Goal: Task Accomplishment & Management: Manage account settings

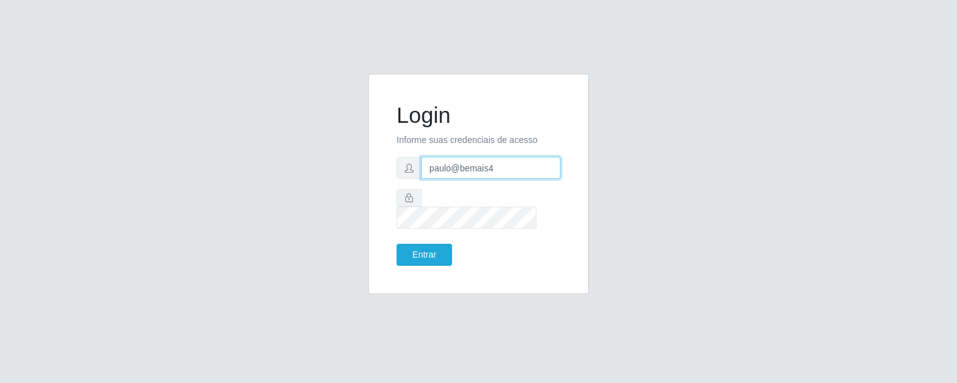
click at [489, 178] on input "paulo@bemais4" at bounding box center [490, 168] width 139 height 22
drag, startPoint x: 508, startPoint y: 180, endPoint x: 388, endPoint y: 172, distance: 120.7
click at [388, 172] on div "Login Informe suas credenciais de acesso paulo@bemais4 Entrar" at bounding box center [478, 184] width 189 height 189
type input "juliomarques@queiroz"
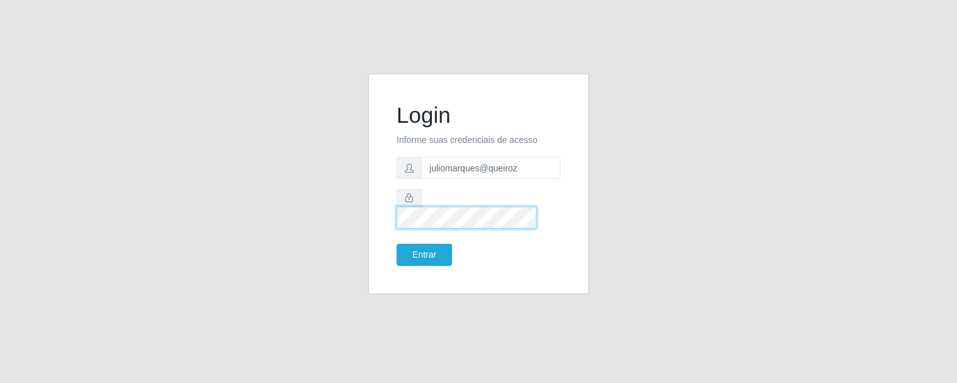
click at [414, 206] on div at bounding box center [479, 209] width 164 height 40
click at [422, 247] on button "Entrar" at bounding box center [424, 255] width 55 height 22
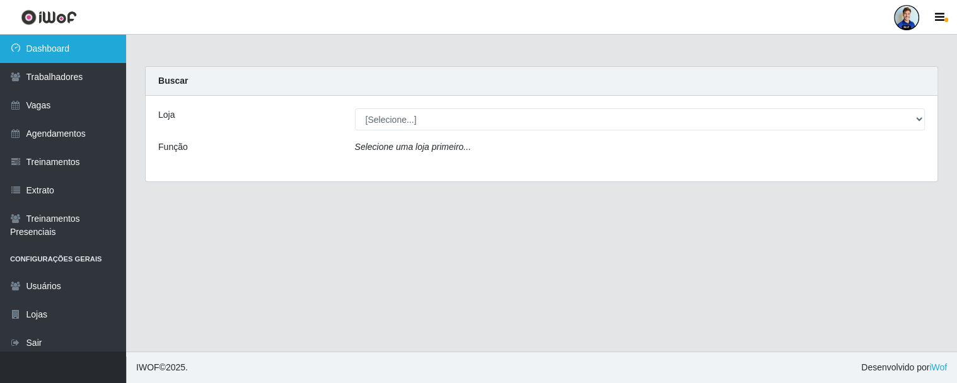
click at [70, 40] on link "Dashboard" at bounding box center [63, 49] width 126 height 28
click at [49, 49] on link "Dashboard" at bounding box center [63, 49] width 126 height 28
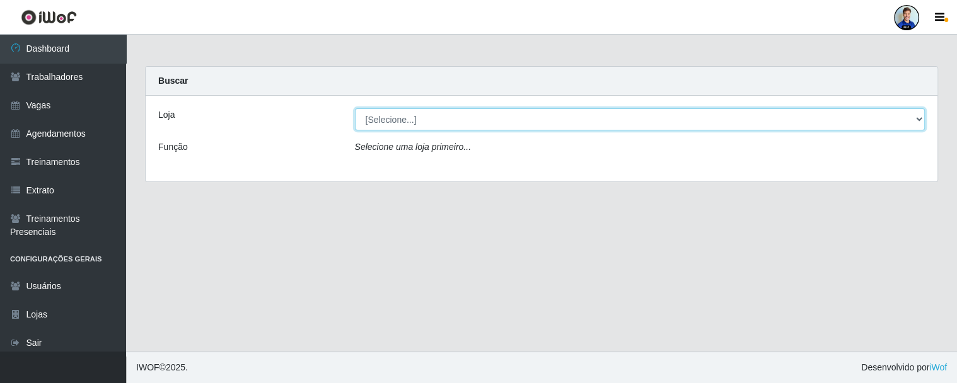
click at [917, 120] on select "[Selecione...] Hiper Queiroz - Nova Betânia Hiper Queiroz - [GEOGRAPHIC_DATA] […" at bounding box center [640, 119] width 571 height 22
click at [355, 108] on select "[Selecione...] Hiper Queiroz - Nova Betânia Hiper Queiroz - [GEOGRAPHIC_DATA] […" at bounding box center [640, 119] width 571 height 22
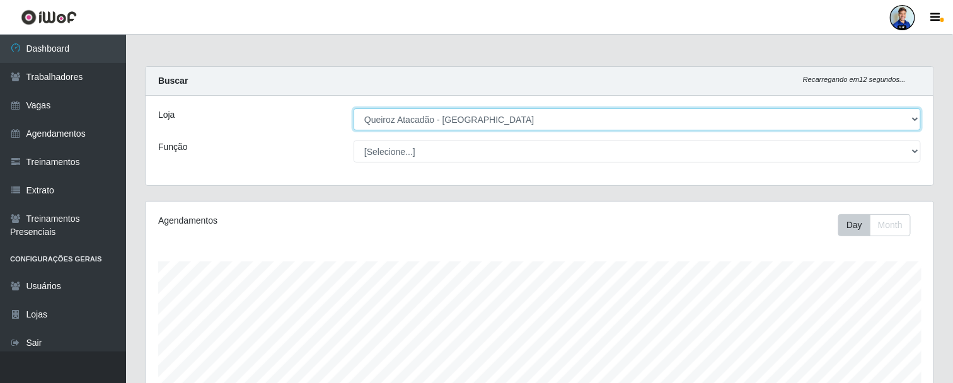
click at [509, 124] on select "[Selecione...] Hiper Queiroz - Nova Betânia Hiper Queiroz - [GEOGRAPHIC_DATA] […" at bounding box center [637, 119] width 567 height 22
select select "500"
click at [354, 108] on select "[Selecione...] Hiper Queiroz - Nova Betânia Hiper Queiroz - [GEOGRAPHIC_DATA] […" at bounding box center [637, 119] width 567 height 22
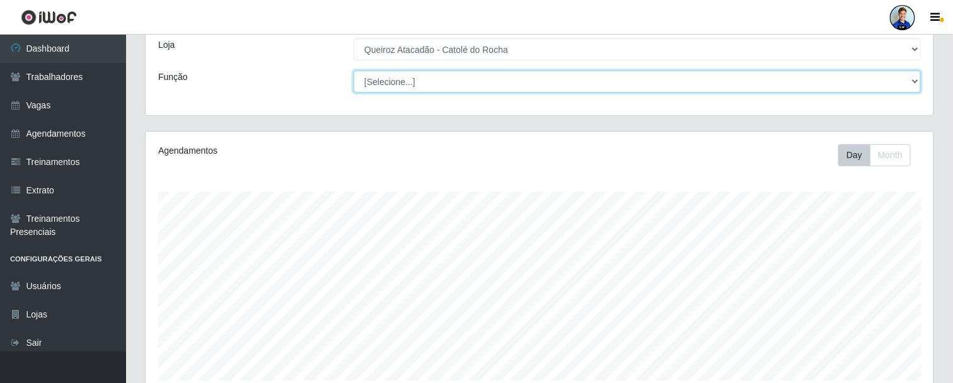
click at [395, 78] on select "[Selecione...] Embalador Embalador + Embalador ++ Repositor Repositor + Reposit…" at bounding box center [637, 82] width 567 height 22
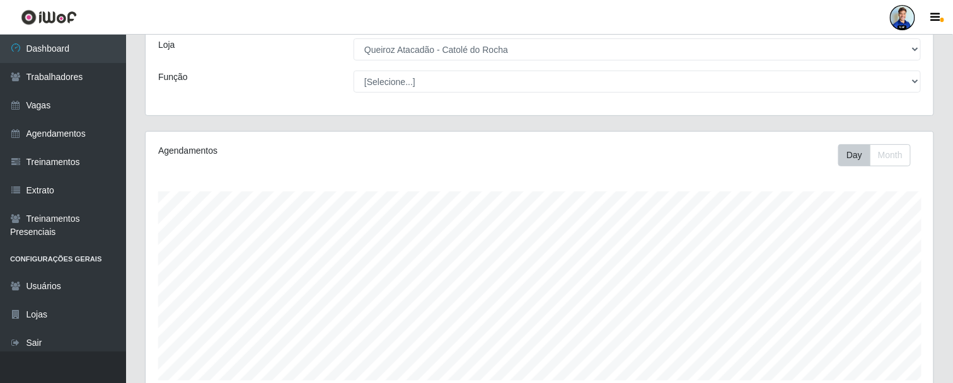
click at [313, 74] on div "Função" at bounding box center [246, 82] width 195 height 22
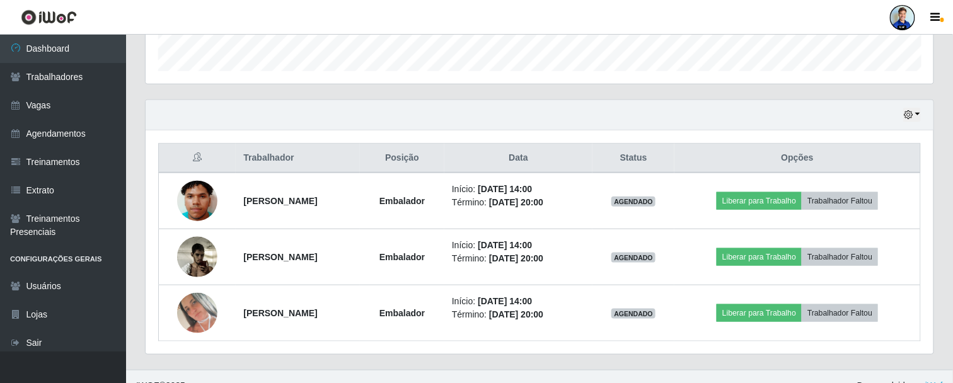
scroll to position [394, 0]
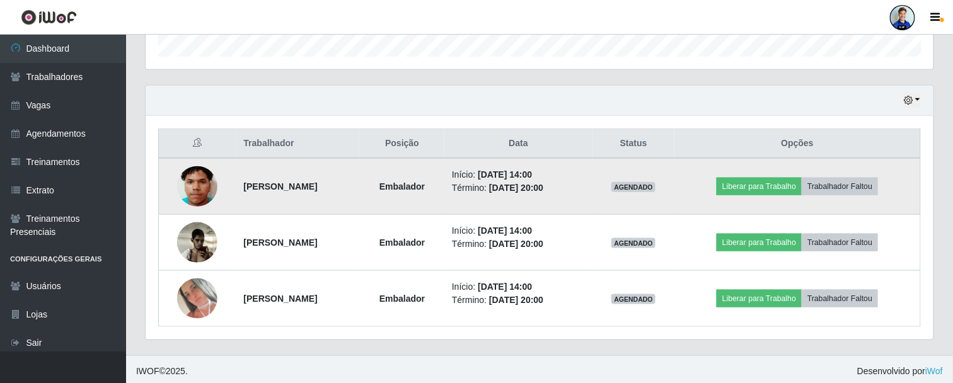
drag, startPoint x: 232, startPoint y: 185, endPoint x: 349, endPoint y: 187, distance: 116.6
click at [349, 187] on td "[PERSON_NAME]" at bounding box center [298, 186] width 124 height 57
click at [425, 182] on strong "Embalador" at bounding box center [402, 187] width 45 height 10
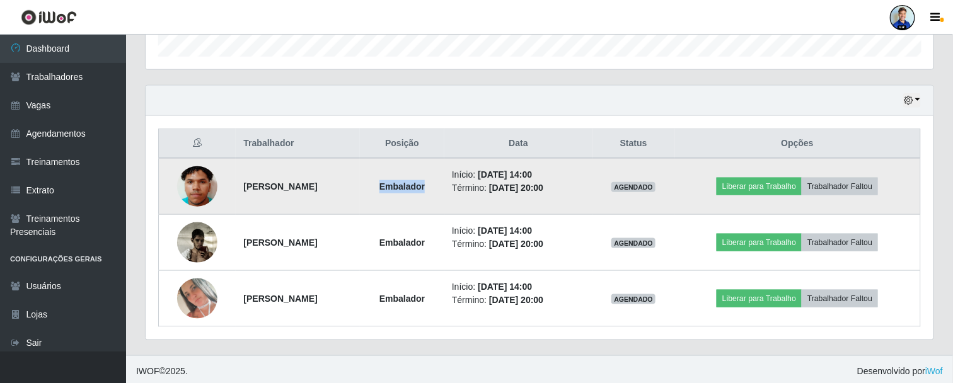
click at [425, 182] on strong "Embalador" at bounding box center [402, 187] width 45 height 10
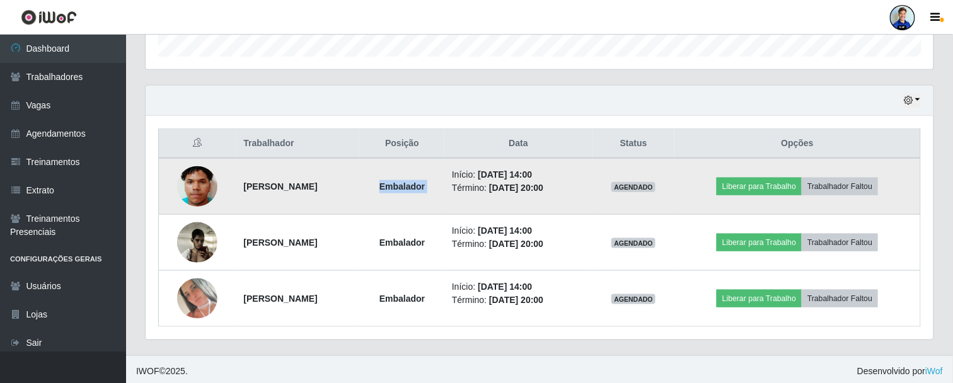
click at [425, 182] on strong "Embalador" at bounding box center [402, 187] width 45 height 10
click at [505, 168] on li "Início: [DATE] 14:00" at bounding box center [518, 174] width 133 height 13
drag, startPoint x: 507, startPoint y: 170, endPoint x: 589, endPoint y: 169, distance: 82.0
click at [585, 169] on li "Início: [DATE] 14:00" at bounding box center [518, 174] width 133 height 13
click at [532, 175] on time "[DATE] 14:00" at bounding box center [505, 175] width 54 height 10
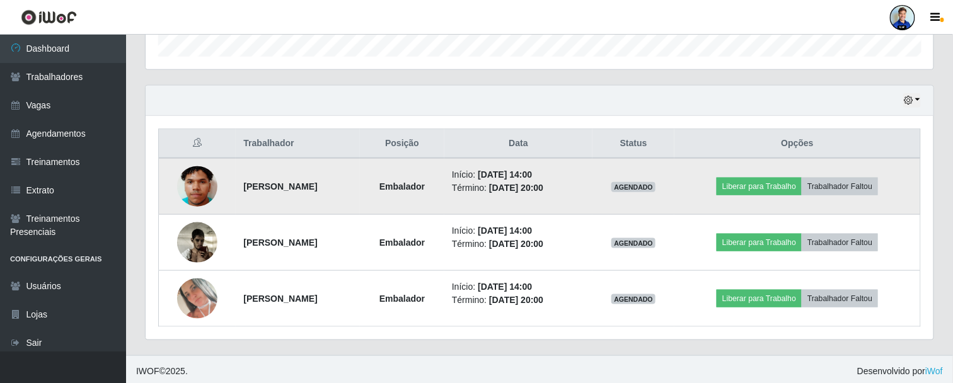
drag, startPoint x: 559, startPoint y: 167, endPoint x: 594, endPoint y: 168, distance: 34.7
click at [585, 168] on li "Início: [DATE] 14:00" at bounding box center [518, 174] width 133 height 13
drag, startPoint x: 651, startPoint y: 185, endPoint x: 688, endPoint y: 179, distance: 37.0
click at [656, 182] on span "AGENDADO" at bounding box center [634, 187] width 44 height 10
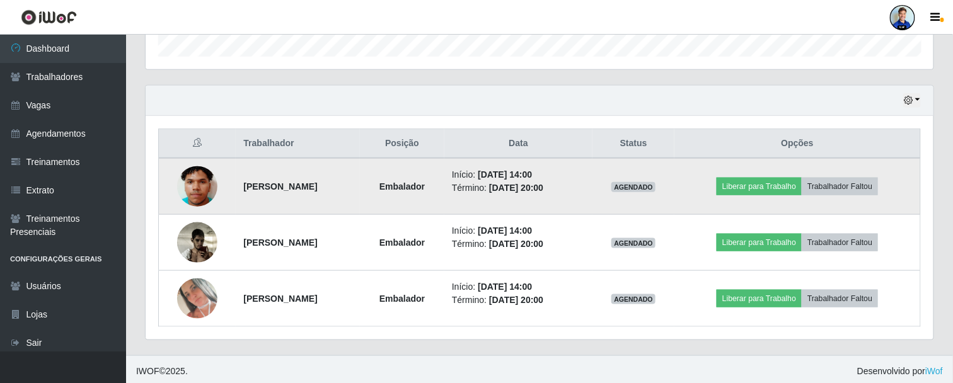
click at [656, 182] on span "AGENDADO" at bounding box center [634, 187] width 44 height 10
click at [721, 183] on td "Liberar para Trabalho Trabalhador Faltou" at bounding box center [798, 186] width 246 height 57
click at [532, 171] on time "[DATE] 14:00" at bounding box center [505, 175] width 54 height 10
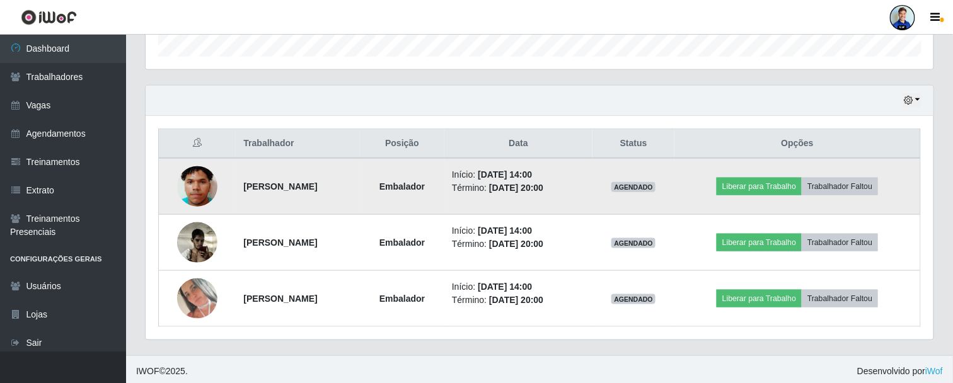
click at [532, 171] on time "[DATE] 14:00" at bounding box center [505, 175] width 54 height 10
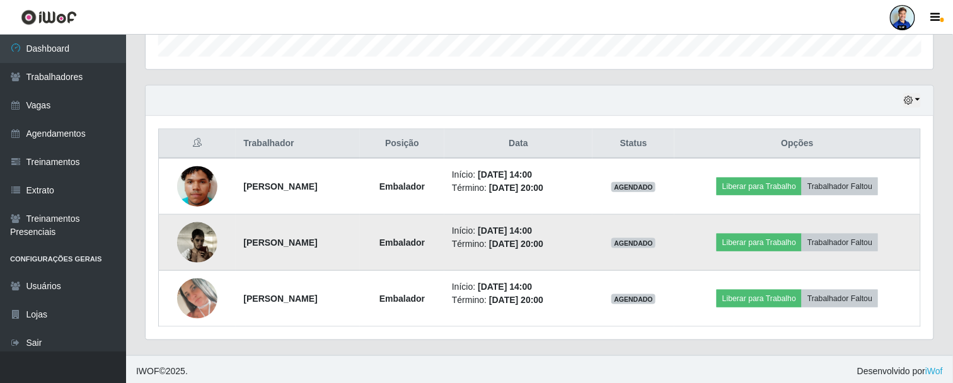
click at [532, 233] on time "[DATE] 14:00" at bounding box center [505, 231] width 54 height 10
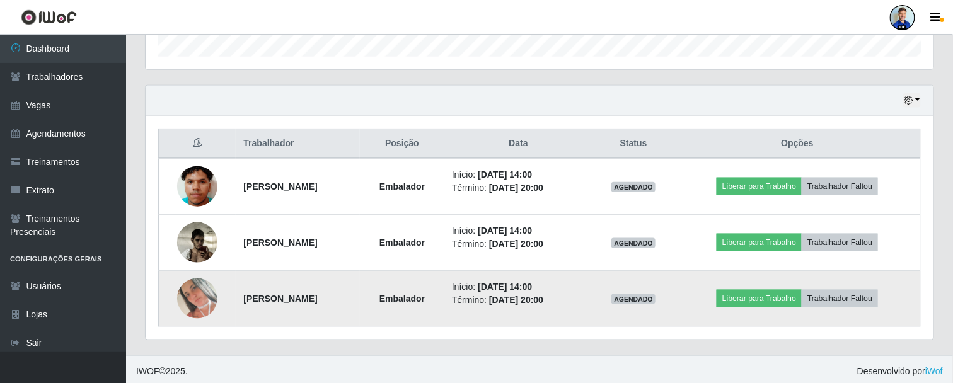
click at [532, 286] on time "[DATE] 14:00" at bounding box center [505, 287] width 54 height 10
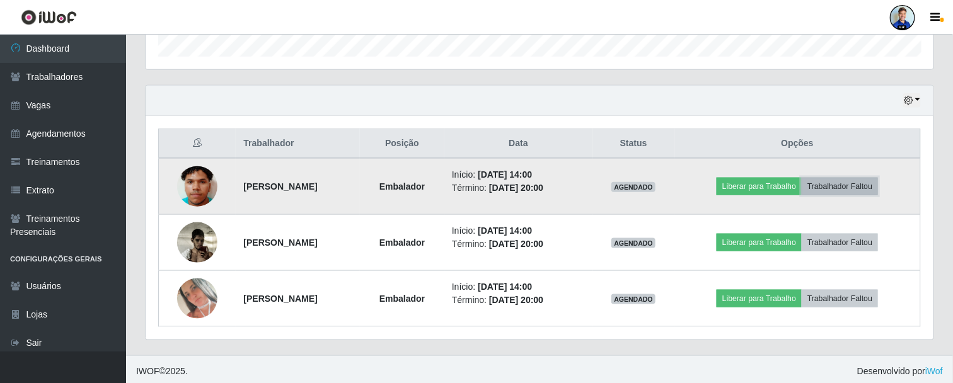
click at [854, 184] on button "Trabalhador Faltou" at bounding box center [840, 187] width 76 height 18
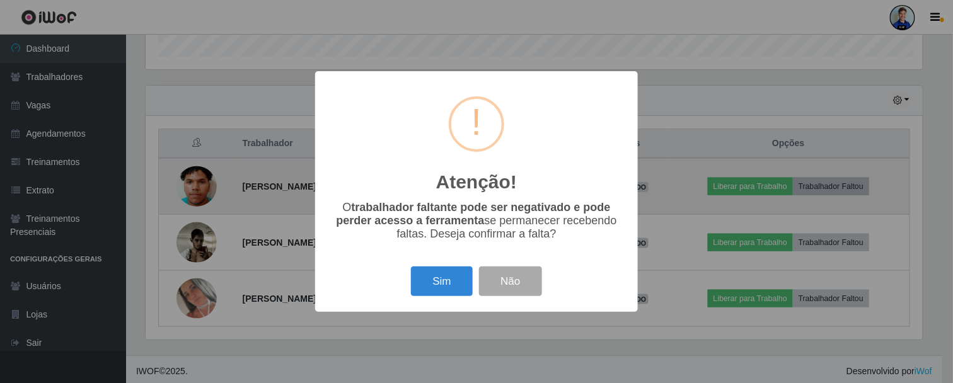
scroll to position [261, 781]
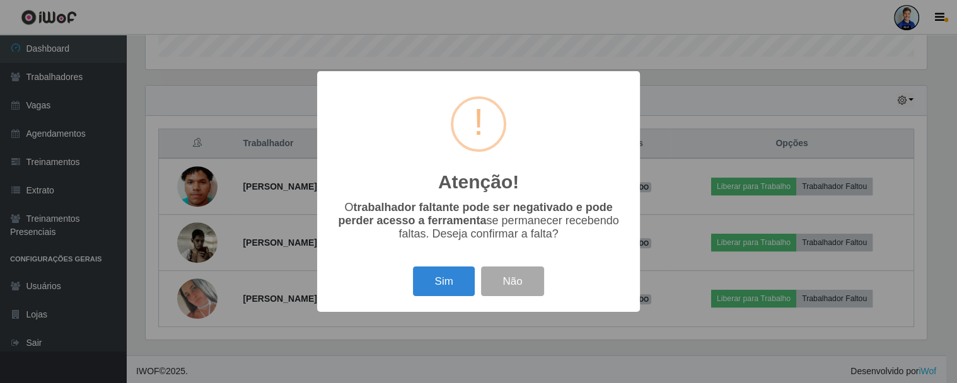
click at [341, 209] on p "O trabalhador faltante pode ser negativado e pode perder acesso a ferramenta se…" at bounding box center [479, 221] width 298 height 40
drag, startPoint x: 345, startPoint y: 204, endPoint x: 561, endPoint y: 241, distance: 219.3
click at [561, 241] on p "O trabalhador faltante pode ser negativado e pode perder acesso a ferramenta se…" at bounding box center [479, 221] width 298 height 40
click at [416, 208] on b "trabalhador faltante pode ser negativado e pode perder acesso a ferramenta" at bounding box center [475, 214] width 274 height 26
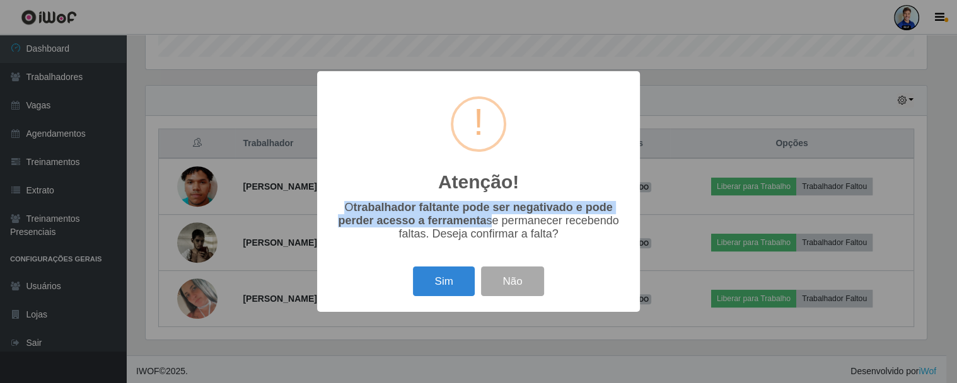
drag, startPoint x: 344, startPoint y: 207, endPoint x: 486, endPoint y: 223, distance: 142.8
click at [486, 223] on p "O trabalhador faltante pode ser negativado e pode perder acesso a ferramenta se…" at bounding box center [479, 221] width 298 height 40
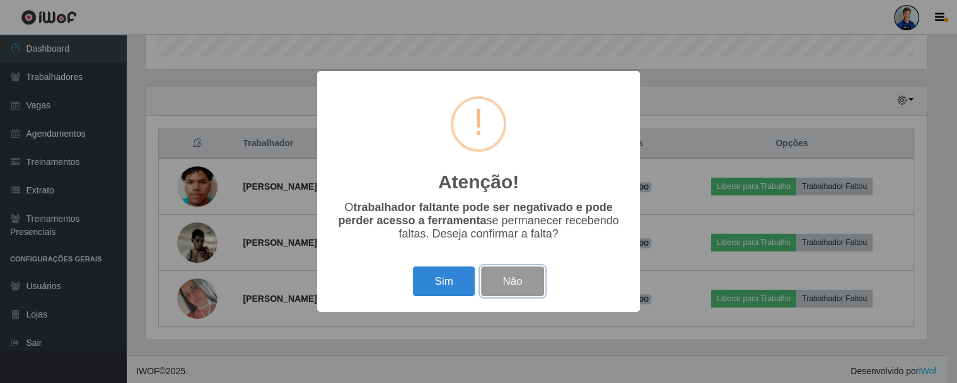
click at [502, 286] on button "Não" at bounding box center [512, 282] width 62 height 30
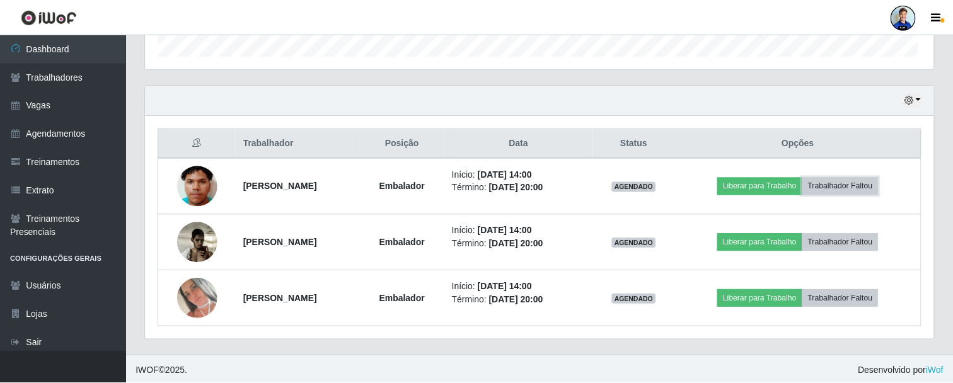
scroll to position [261, 789]
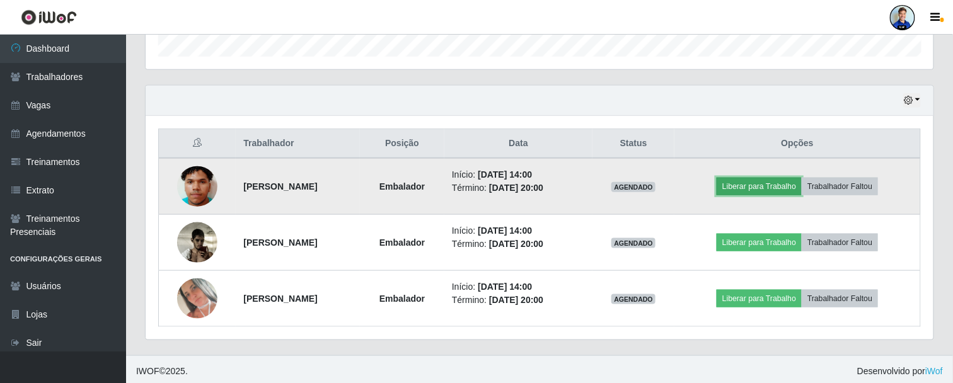
click at [801, 185] on button "Liberar para Trabalho" at bounding box center [759, 187] width 85 height 18
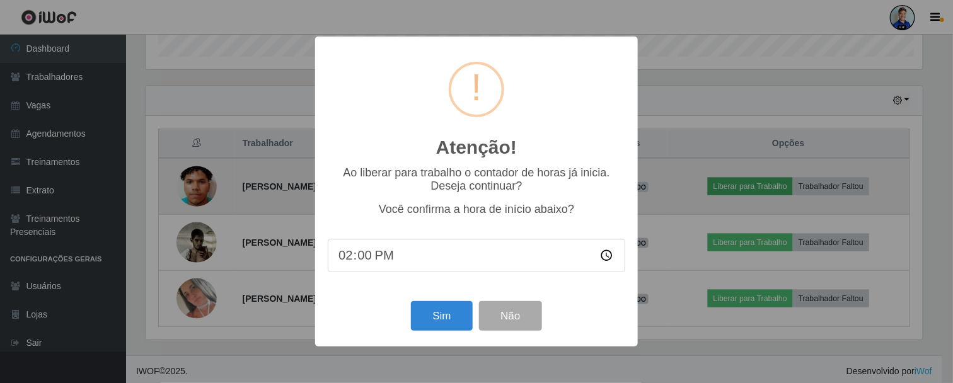
scroll to position [261, 781]
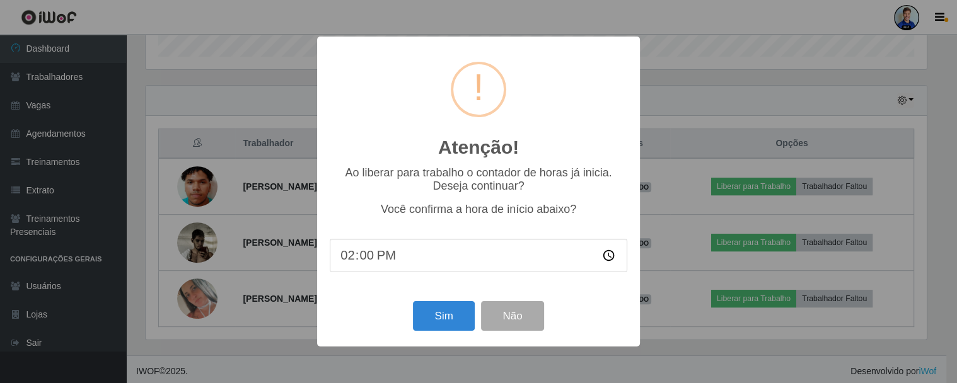
click at [377, 263] on input "14:00" at bounding box center [479, 255] width 298 height 33
click at [359, 251] on input "14:00" at bounding box center [479, 255] width 298 height 33
click at [349, 255] on input "14:00" at bounding box center [479, 255] width 298 height 33
click at [368, 260] on input "14:00" at bounding box center [479, 255] width 298 height 33
type input "14:05"
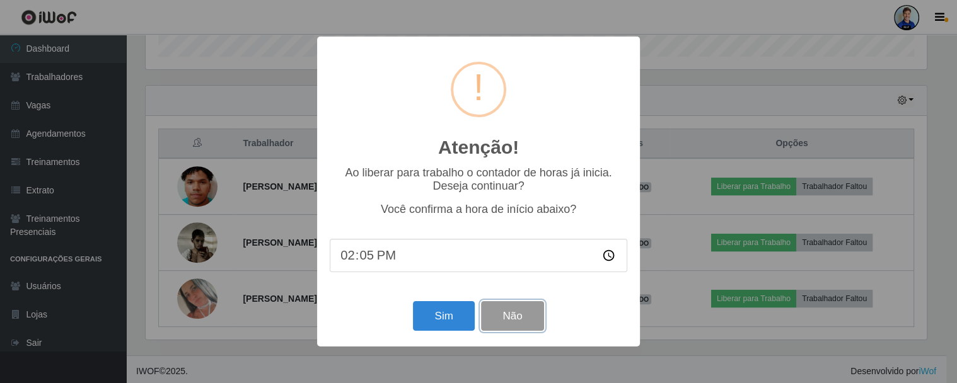
click at [509, 327] on button "Não" at bounding box center [512, 316] width 62 height 30
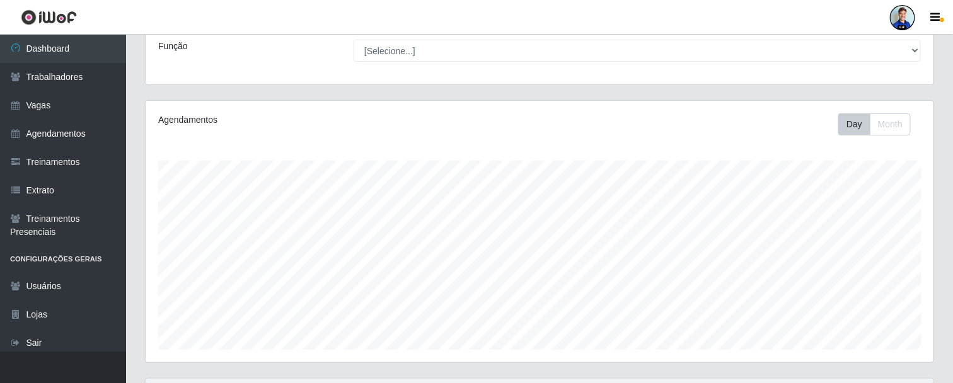
scroll to position [0, 0]
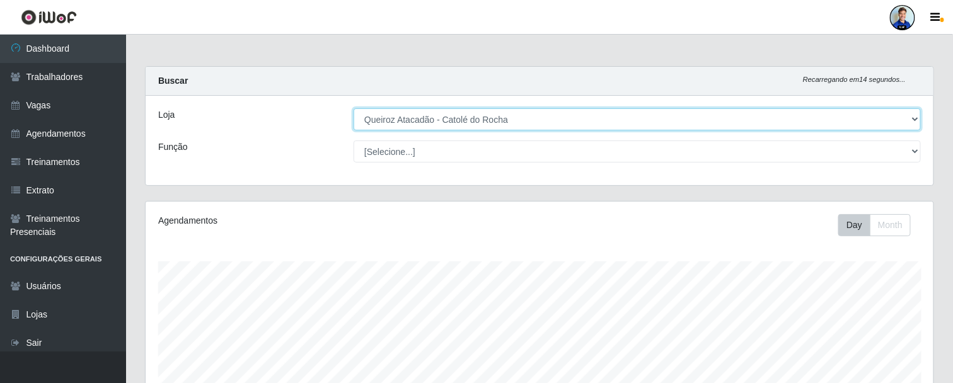
click at [438, 114] on select "[Selecione...] Hiper Queiroz - Nova Betânia Hiper Queiroz - [GEOGRAPHIC_DATA] […" at bounding box center [637, 119] width 567 height 22
select select "497"
click at [354, 108] on select "[Selecione...] Hiper Queiroz - Nova Betânia Hiper Queiroz - [GEOGRAPHIC_DATA] […" at bounding box center [637, 119] width 567 height 22
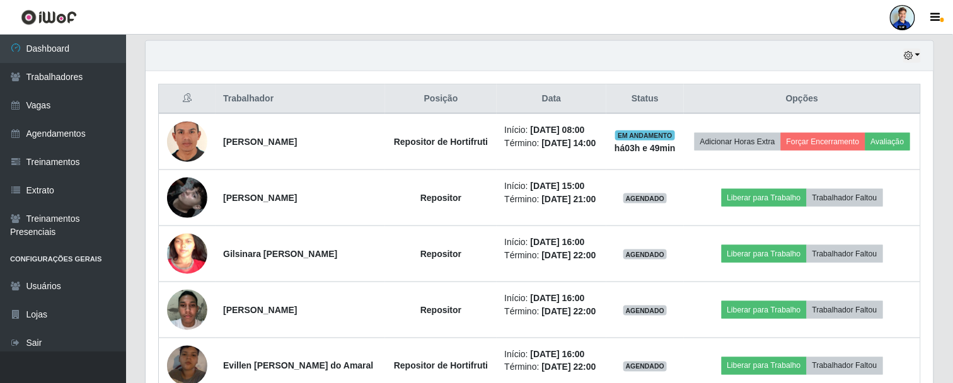
scroll to position [420, 0]
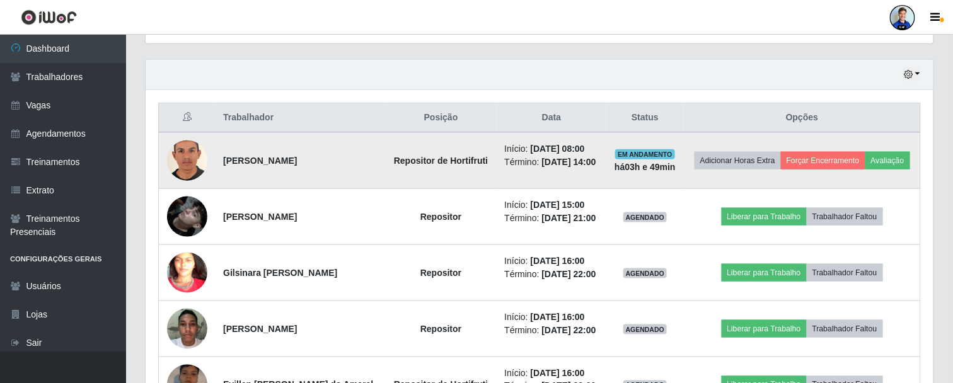
drag, startPoint x: 577, startPoint y: 142, endPoint x: 602, endPoint y: 137, distance: 25.6
click at [598, 142] on li "Início: [DATE] 08:00" at bounding box center [551, 148] width 94 height 13
drag, startPoint x: 647, startPoint y: 165, endPoint x: 687, endPoint y: 160, distance: 40.0
click at [684, 160] on td "EM ANDAMENTO há 03 h e 49 min" at bounding box center [646, 160] width 78 height 57
click at [666, 149] on span "EM ANDAMENTO" at bounding box center [645, 154] width 60 height 10
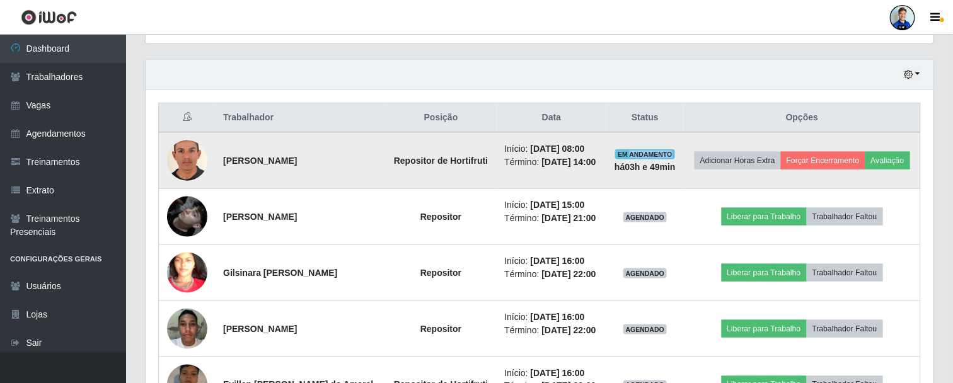
click at [666, 149] on span "EM ANDAMENTO" at bounding box center [645, 154] width 60 height 10
click at [629, 150] on span "EM ANDAMENTO" at bounding box center [645, 154] width 60 height 10
drag, startPoint x: 498, startPoint y: 171, endPoint x: 514, endPoint y: 172, distance: 16.4
click at [514, 172] on td "Início: [DATE] 08:00 Término: [DATE] 14:00" at bounding box center [551, 160] width 109 height 57
click at [542, 167] on time "[DATE] 14:00" at bounding box center [569, 162] width 54 height 10
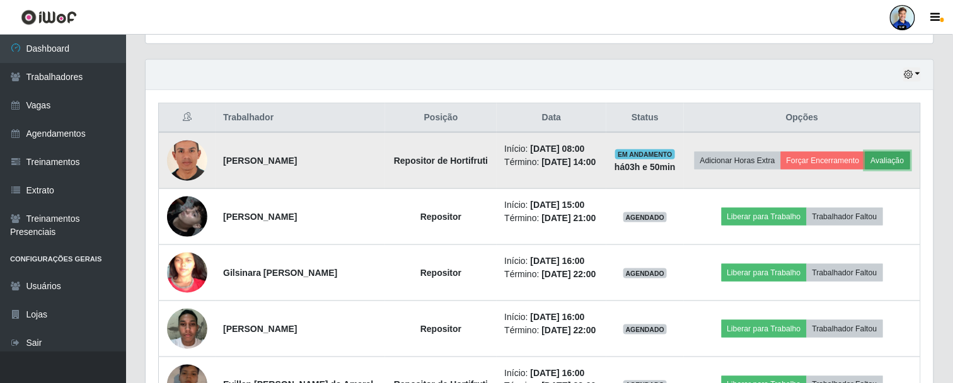
click at [866, 170] on button "Avaliação" at bounding box center [888, 161] width 45 height 18
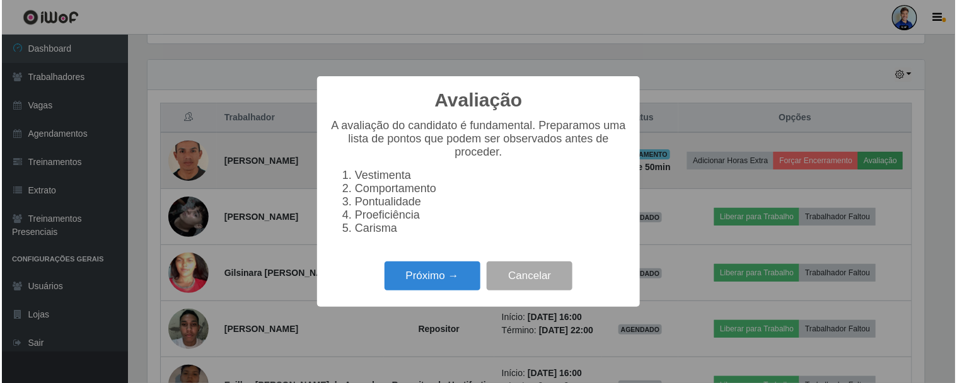
scroll to position [261, 781]
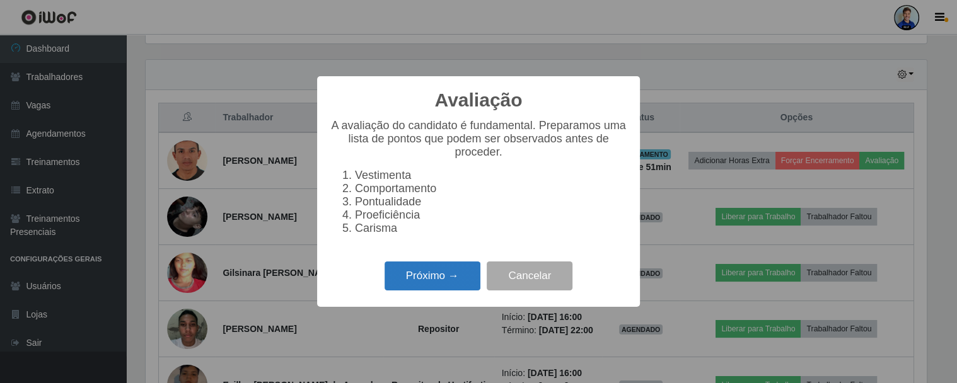
click at [444, 286] on button "Próximo →" at bounding box center [433, 277] width 96 height 30
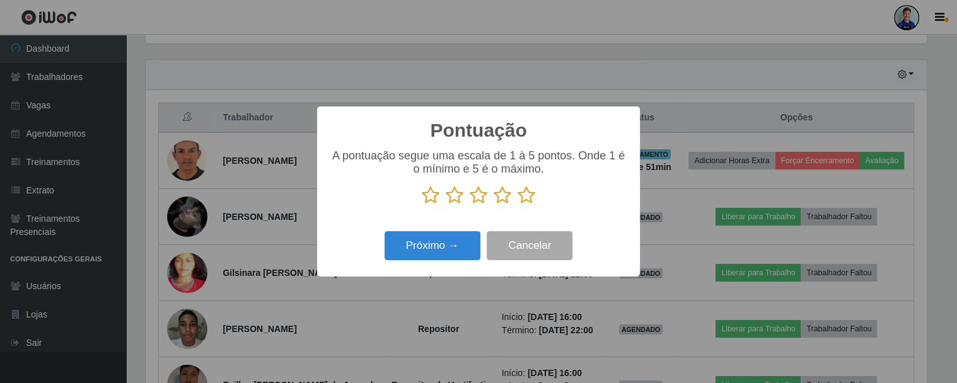
click at [528, 200] on icon at bounding box center [527, 195] width 18 height 19
click at [518, 205] on input "radio" at bounding box center [518, 205] width 0 height 0
click at [500, 199] on icon at bounding box center [503, 195] width 18 height 19
click at [494, 205] on input "radio" at bounding box center [494, 205] width 0 height 0
click at [479, 194] on icon at bounding box center [479, 195] width 18 height 19
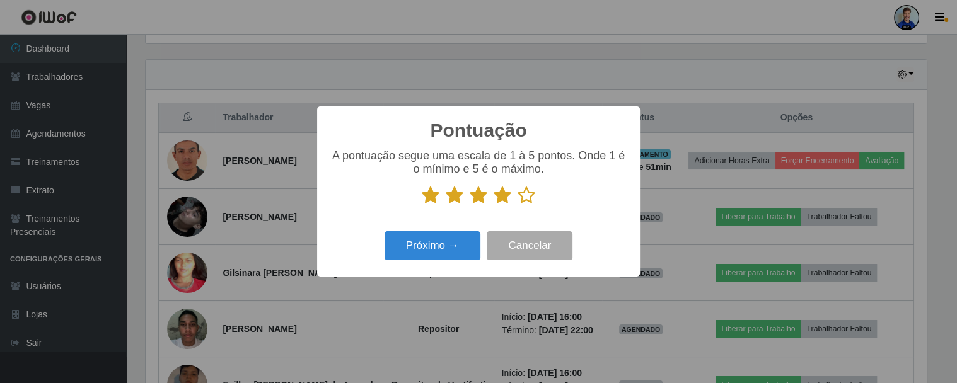
click at [470, 205] on input "radio" at bounding box center [470, 205] width 0 height 0
click at [449, 251] on button "Próximo →" at bounding box center [433, 246] width 96 height 30
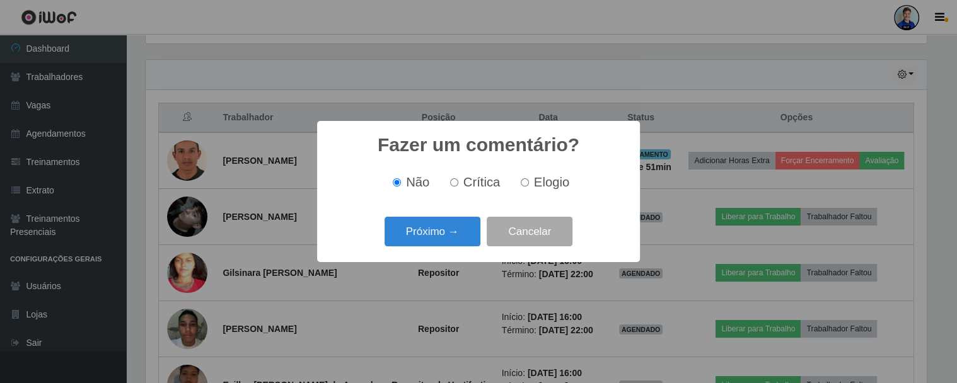
click at [456, 183] on input "Crítica" at bounding box center [454, 182] width 8 height 8
radio input "true"
click at [526, 186] on input "Elogio" at bounding box center [525, 182] width 8 height 8
radio input "true"
click at [453, 182] on input "Crítica" at bounding box center [454, 182] width 8 height 8
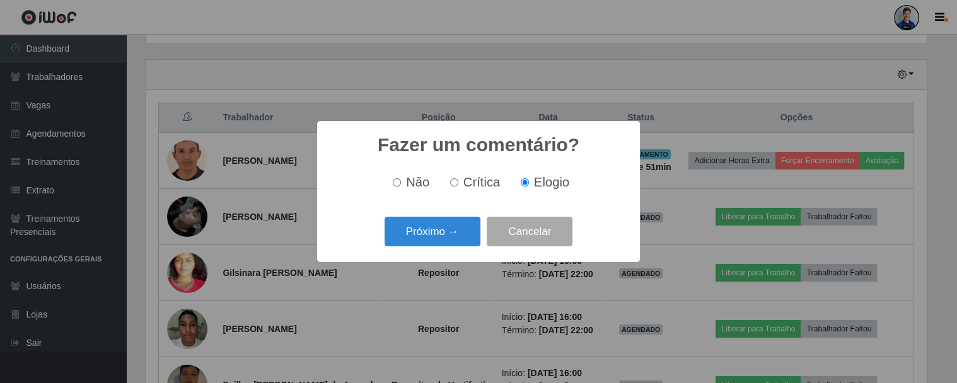
radio input "true"
click at [436, 235] on button "Próximo →" at bounding box center [433, 232] width 96 height 30
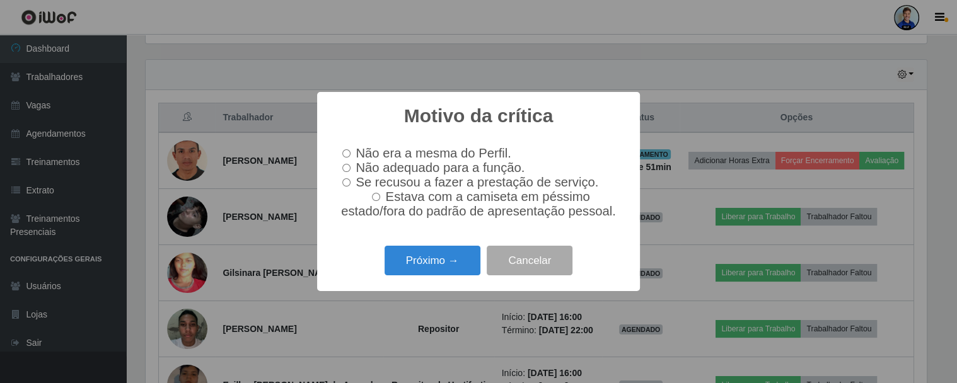
click at [349, 179] on input "Se recusou a fazer a prestação de serviço." at bounding box center [346, 182] width 8 height 8
radio input "true"
click at [438, 267] on button "Próximo →" at bounding box center [433, 261] width 96 height 30
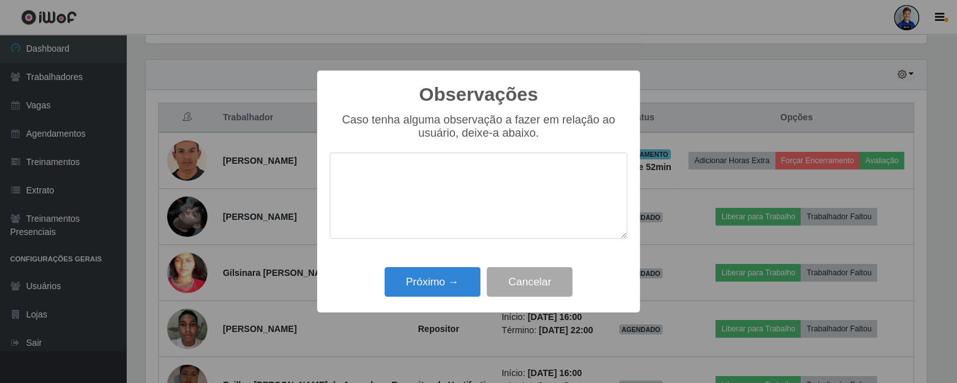
click at [424, 177] on textarea at bounding box center [479, 196] width 298 height 86
type textarea "N"
type textarea "Não fez um bom trablhado."
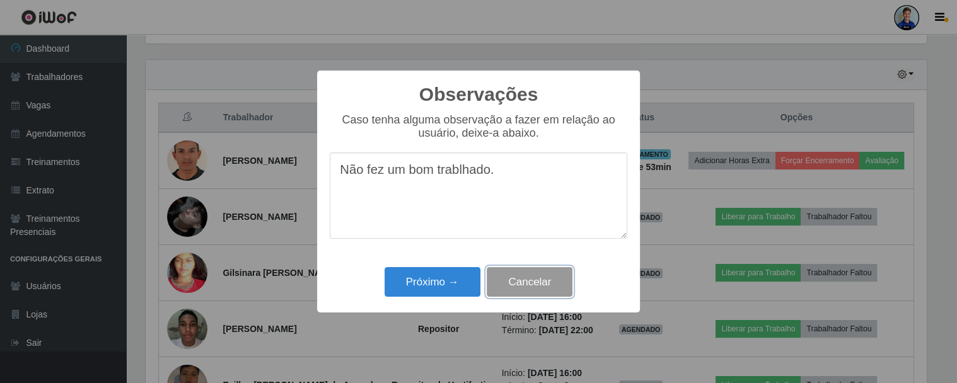
click at [547, 287] on button "Cancelar" at bounding box center [530, 282] width 86 height 30
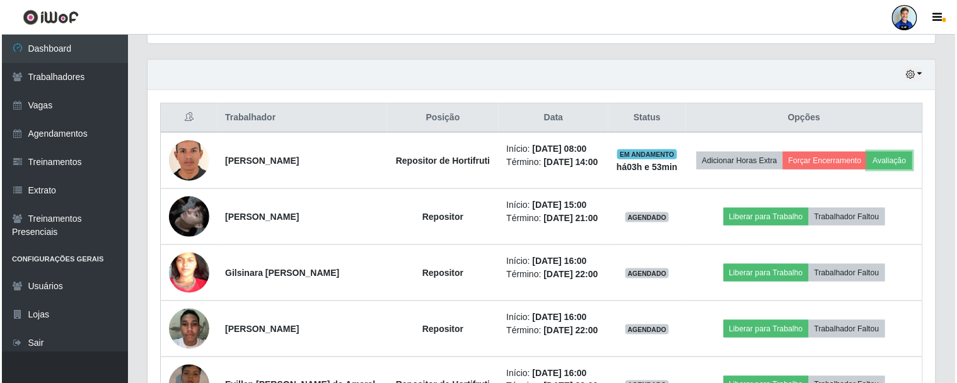
scroll to position [261, 789]
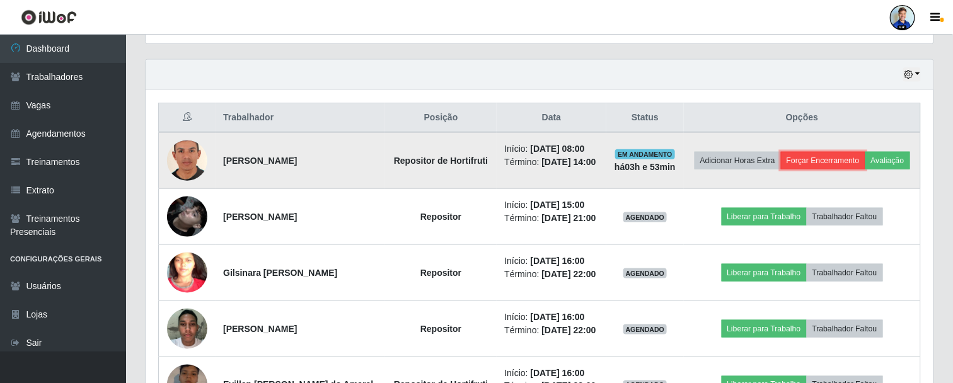
click at [861, 153] on button "Forçar Encerramento" at bounding box center [823, 161] width 84 height 18
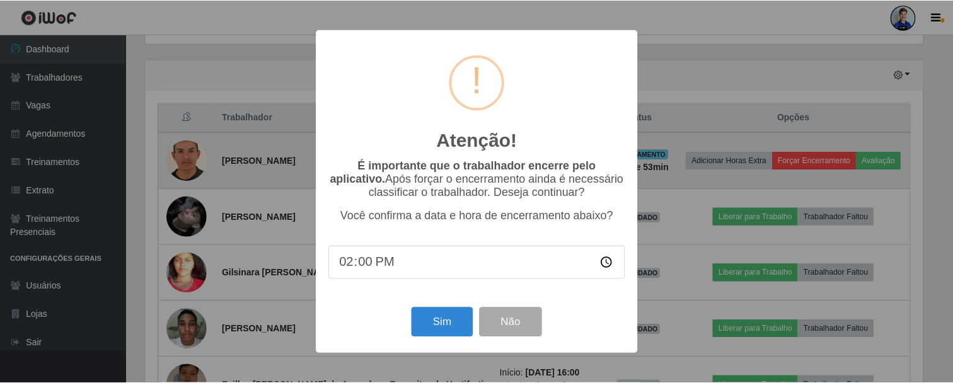
scroll to position [261, 781]
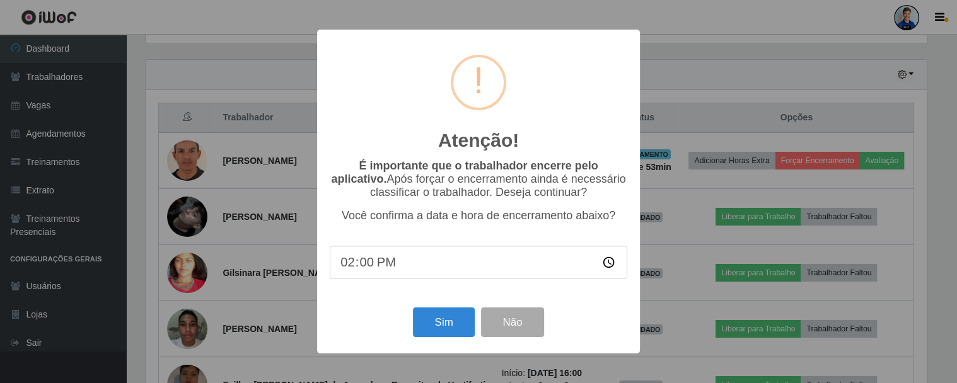
click at [361, 267] on input "14:00" at bounding box center [479, 262] width 298 height 33
drag, startPoint x: 427, startPoint y: 42, endPoint x: 477, endPoint y: 49, distance: 50.4
click at [477, 49] on div "Atenção! ×" at bounding box center [479, 100] width 298 height 117
click at [369, 273] on input "14:00" at bounding box center [479, 262] width 298 height 33
type input "14:15"
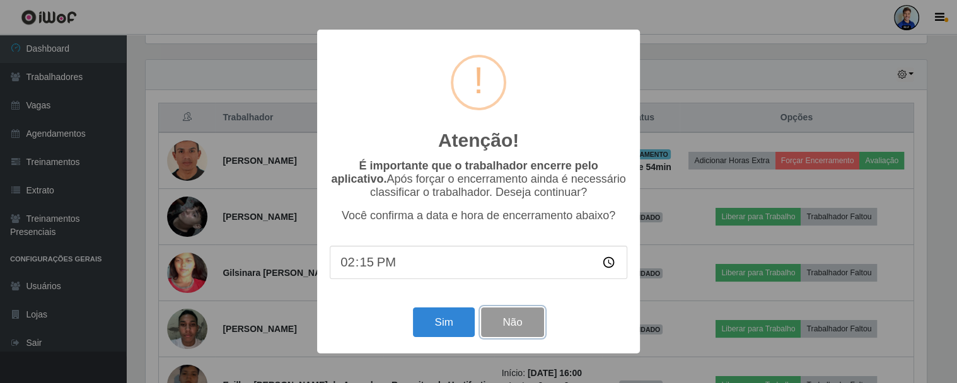
click at [504, 331] on button "Não" at bounding box center [512, 323] width 62 height 30
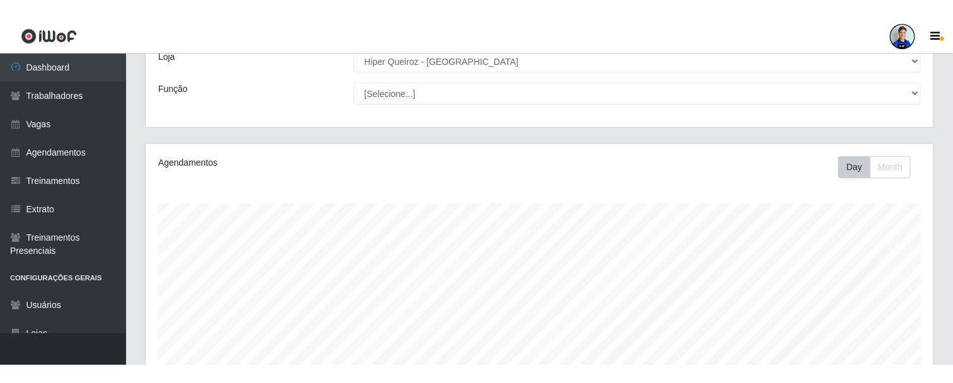
scroll to position [0, 0]
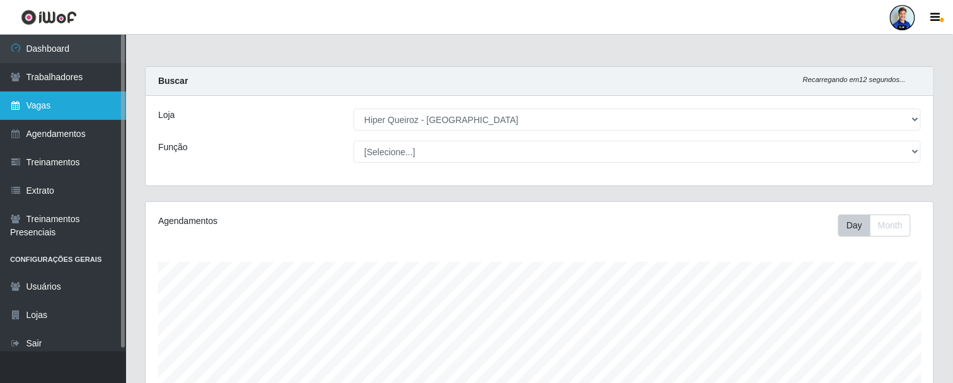
click at [55, 103] on link "Vagas" at bounding box center [63, 105] width 126 height 28
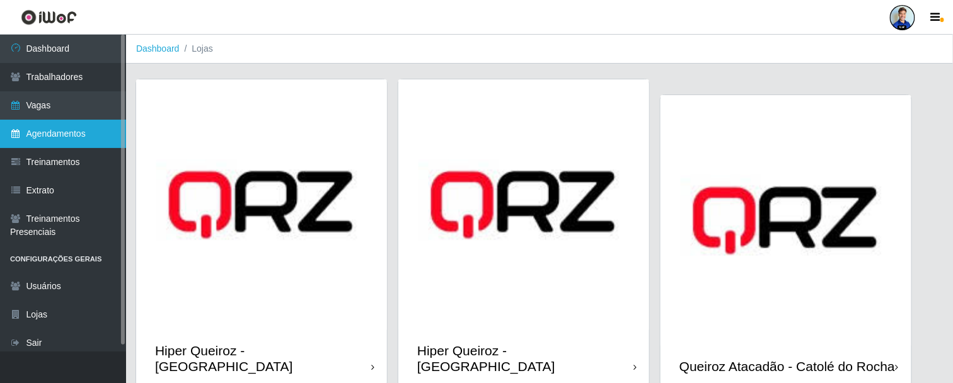
click at [61, 132] on link "Agendamentos" at bounding box center [63, 134] width 126 height 28
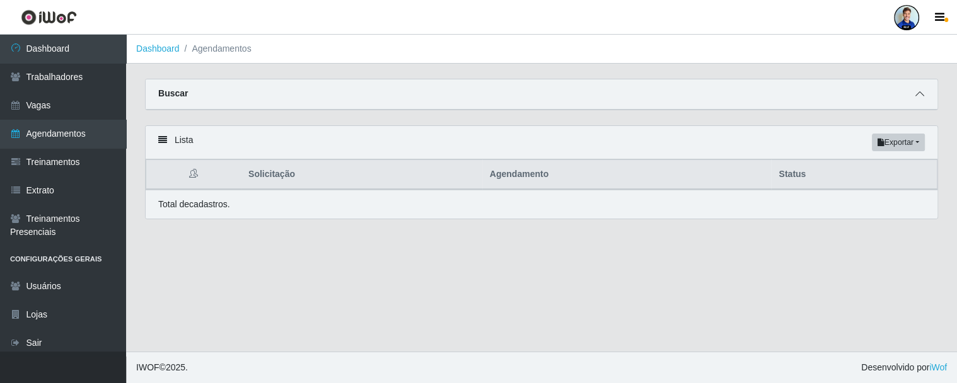
click at [917, 89] on span at bounding box center [919, 94] width 15 height 15
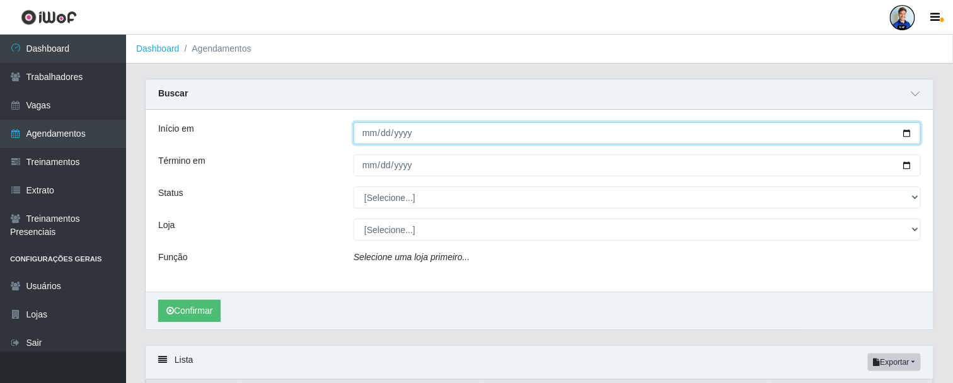
click at [363, 130] on input "Início em" at bounding box center [637, 133] width 567 height 22
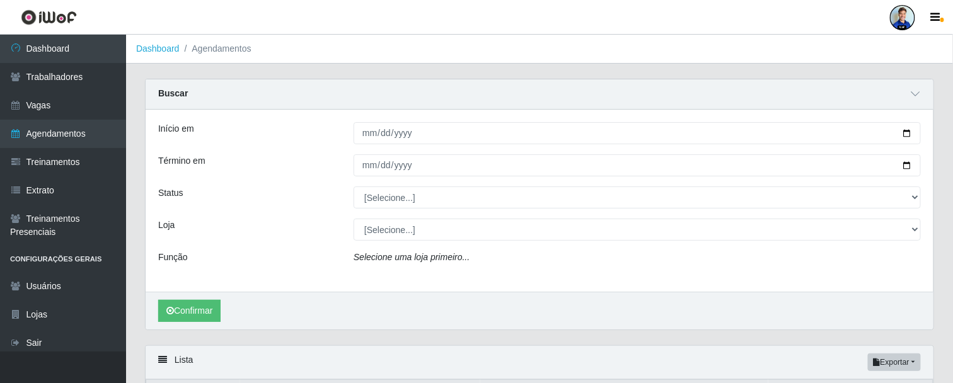
click at [908, 93] on div "Buscar" at bounding box center [540, 94] width 788 height 30
click at [918, 98] on icon at bounding box center [916, 94] width 9 height 9
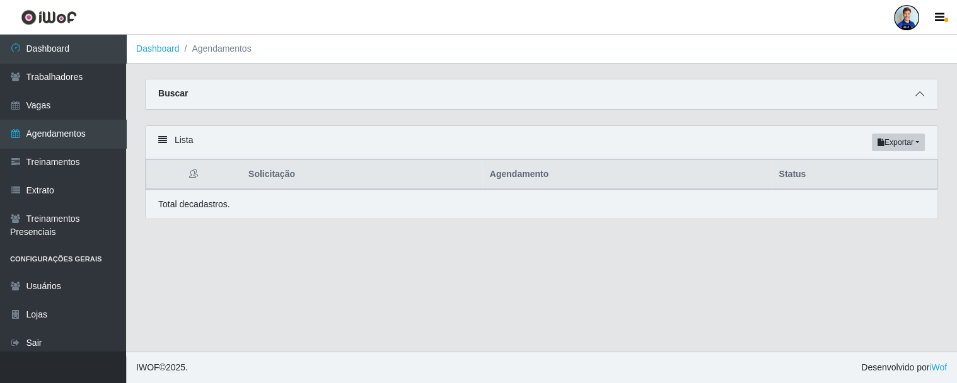
click at [920, 95] on icon at bounding box center [919, 94] width 9 height 9
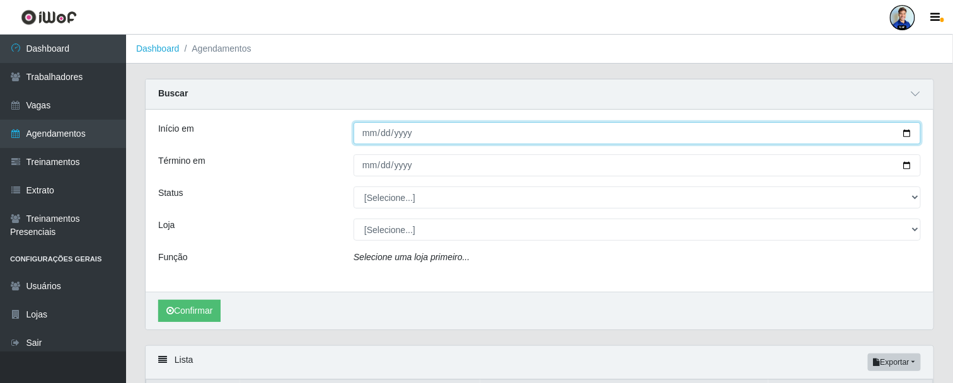
click at [369, 131] on input "Início em" at bounding box center [637, 133] width 567 height 22
type input "[DATE]"
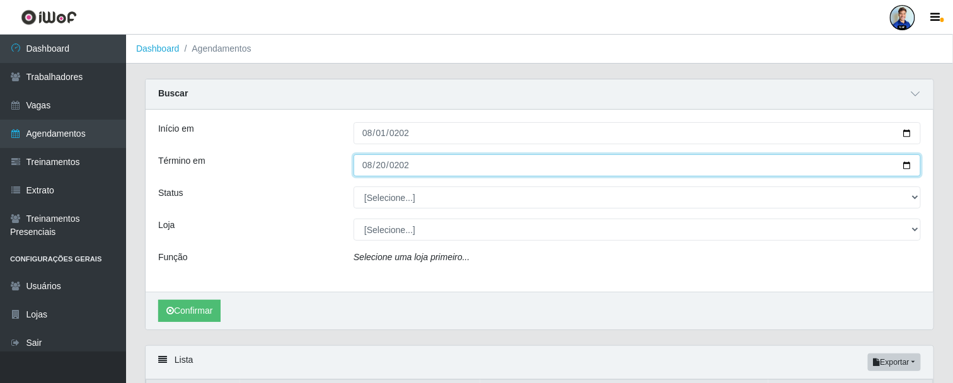
type input "[DATE]"
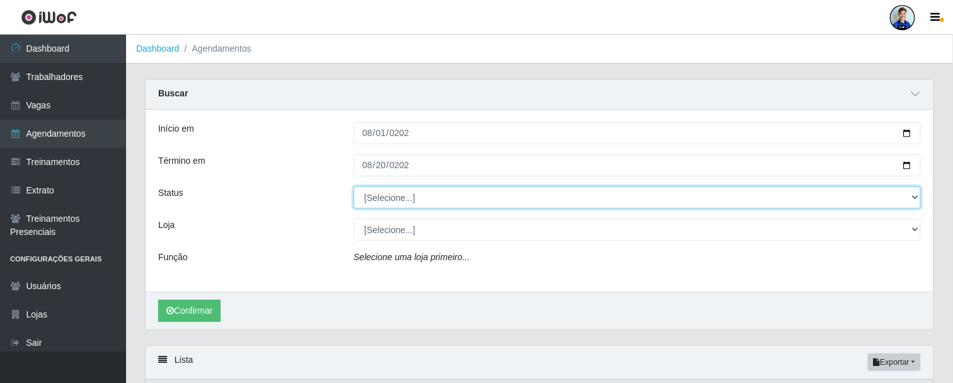
click at [419, 199] on select "[Selecione...] AGENDADO AGUARDANDO LIBERAR EM ANDAMENTO EM REVISÃO FINALIZADO C…" at bounding box center [637, 198] width 567 height 22
select select "FINALIZADO"
click at [354, 187] on select "[Selecione...] AGENDADO AGUARDANDO LIBERAR EM ANDAMENTO EM REVISÃO FINALIZADO C…" at bounding box center [637, 198] width 567 height 22
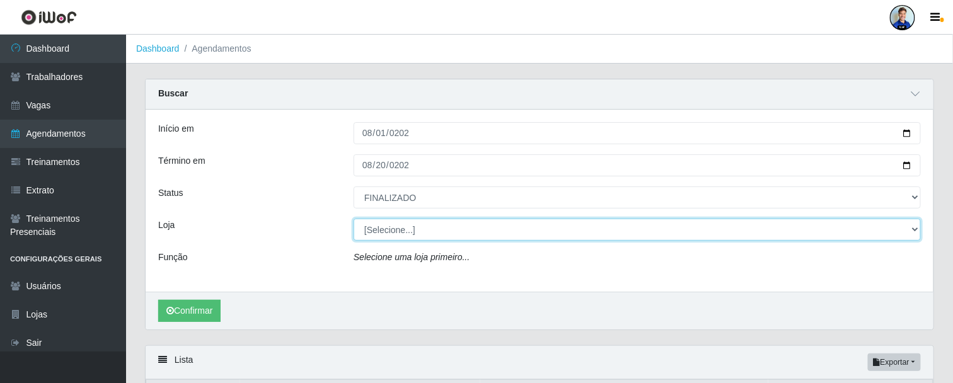
click at [373, 228] on select "[Selecione...] Hiper Queiroz - Nova Betânia Hiper Queiroz - [GEOGRAPHIC_DATA] […" at bounding box center [637, 230] width 567 height 22
select select "225"
click at [354, 219] on select "[Selecione...] Hiper Queiroz - Nova Betânia Hiper Queiroz - [GEOGRAPHIC_DATA] […" at bounding box center [637, 230] width 567 height 22
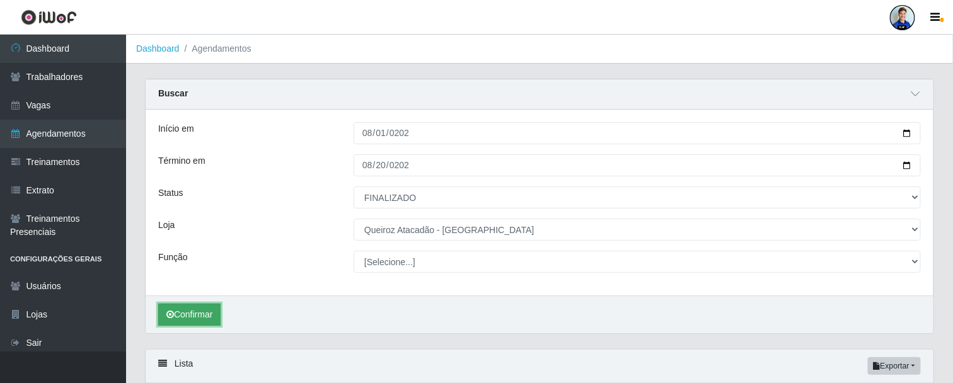
click at [195, 309] on button "Confirmar" at bounding box center [189, 315] width 62 height 22
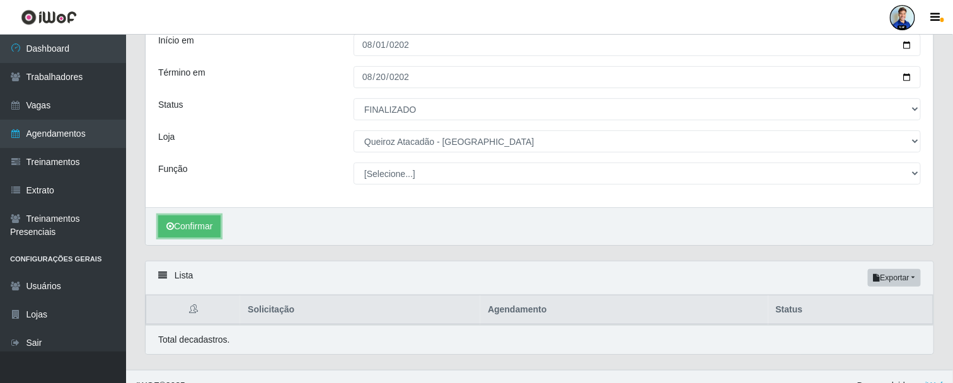
scroll to position [104, 0]
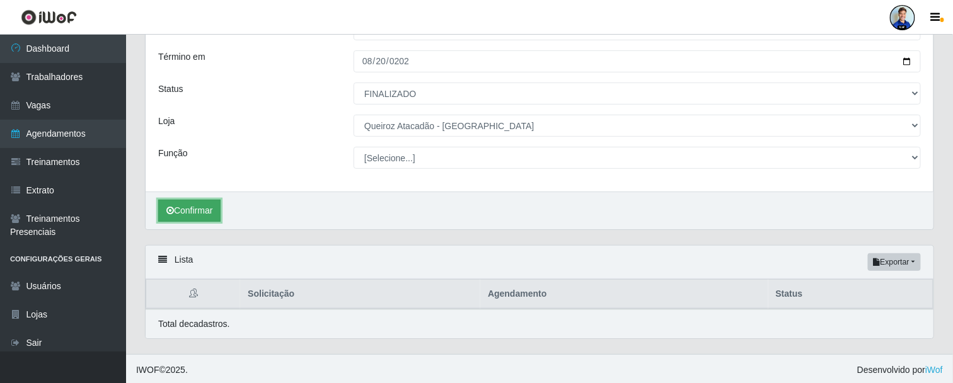
click at [199, 215] on button "Confirmar" at bounding box center [189, 211] width 62 height 22
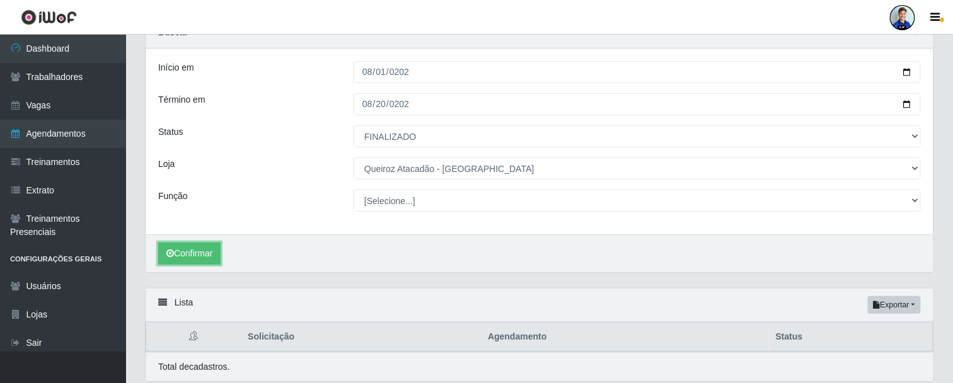
scroll to position [72, 0]
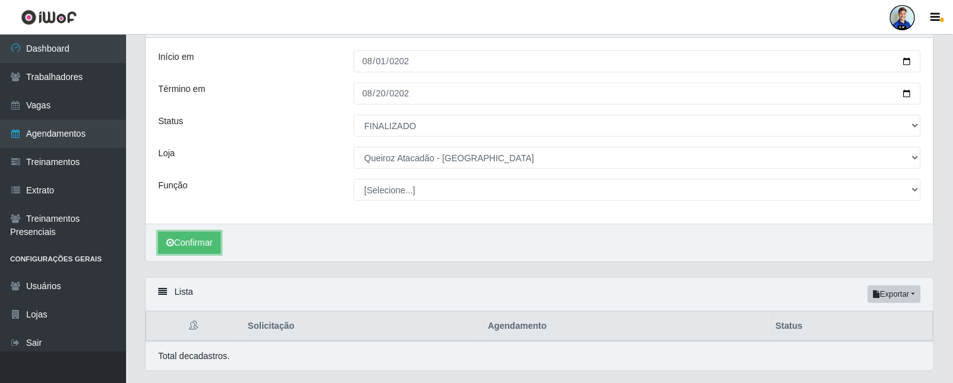
click at [185, 230] on div "Confirmar" at bounding box center [540, 243] width 788 height 38
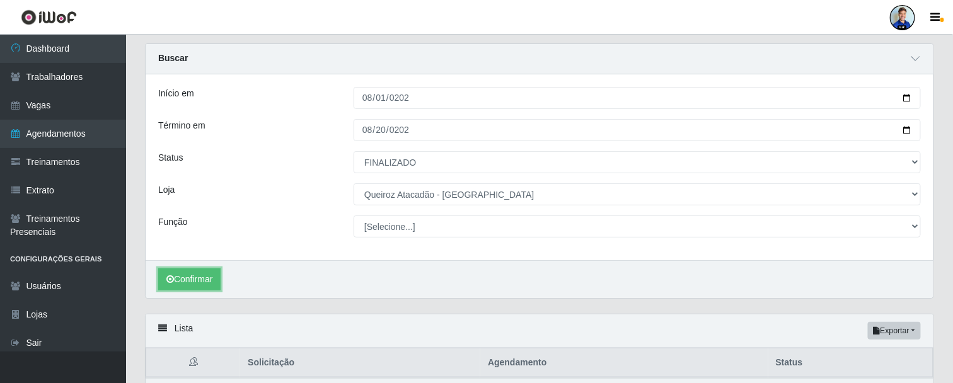
scroll to position [34, 0]
click at [919, 61] on icon at bounding box center [916, 59] width 9 height 9
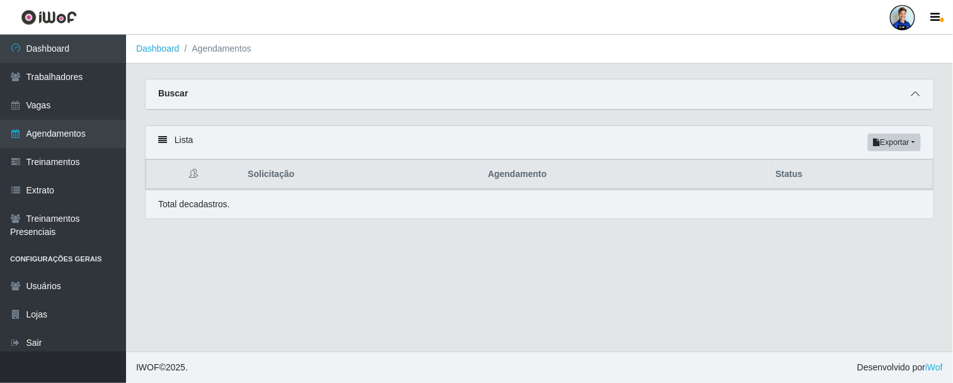
scroll to position [0, 0]
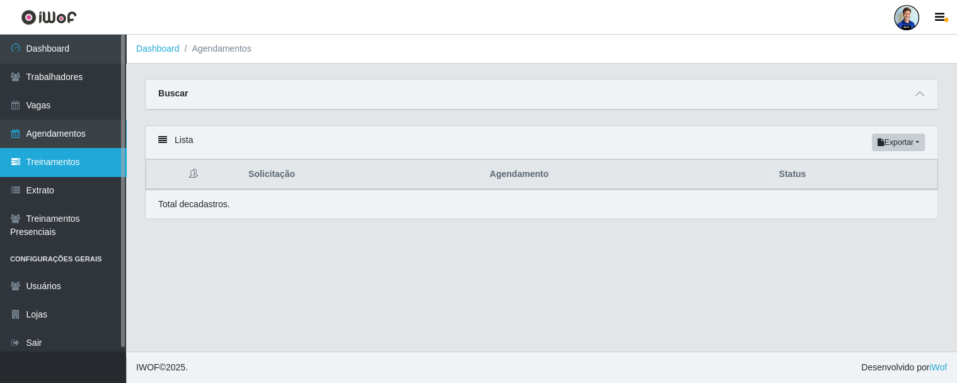
click at [71, 165] on link "Treinamentos" at bounding box center [63, 162] width 126 height 28
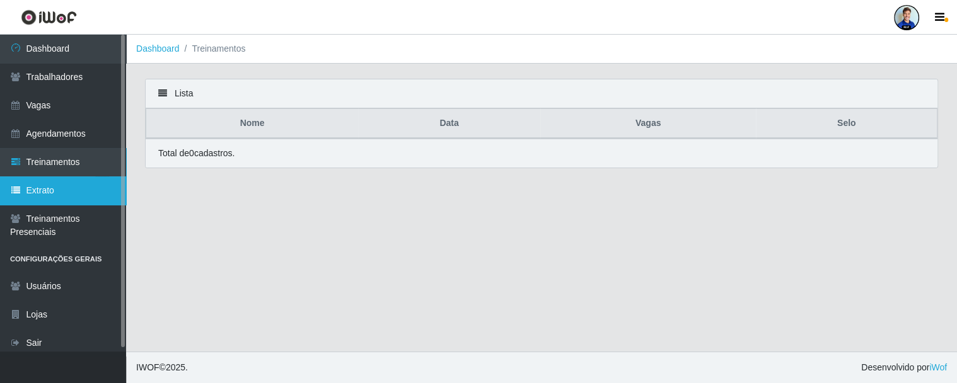
click at [49, 187] on link "Extrato" at bounding box center [63, 191] width 126 height 28
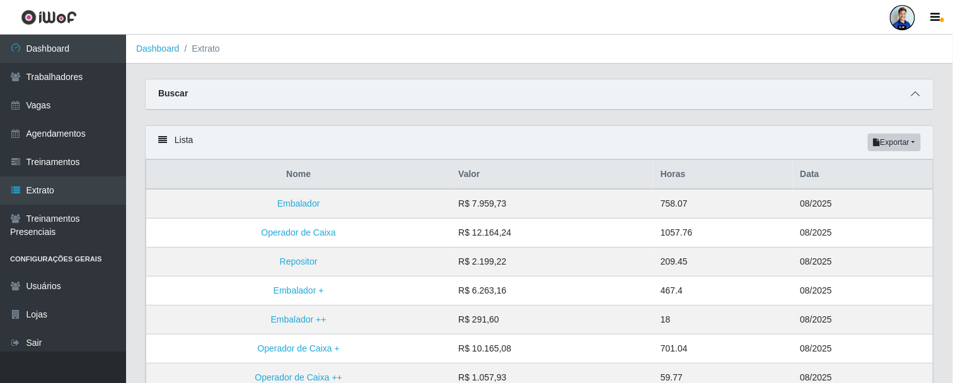
click at [915, 91] on icon at bounding box center [916, 94] width 9 height 9
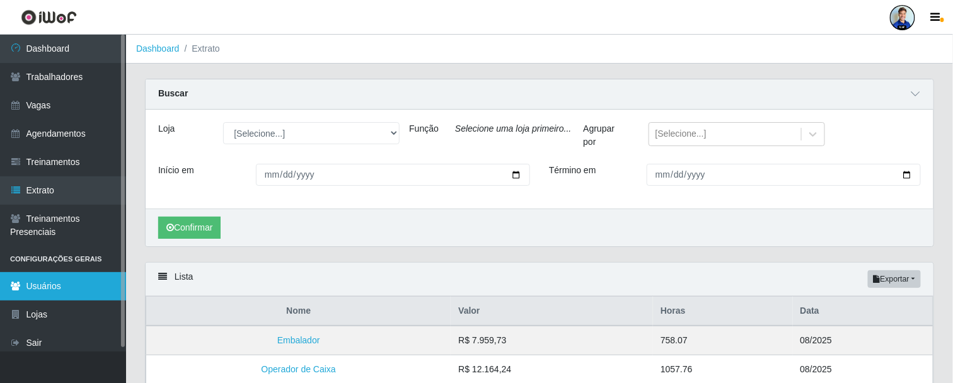
click at [74, 284] on link "Usuários" at bounding box center [63, 286] width 126 height 28
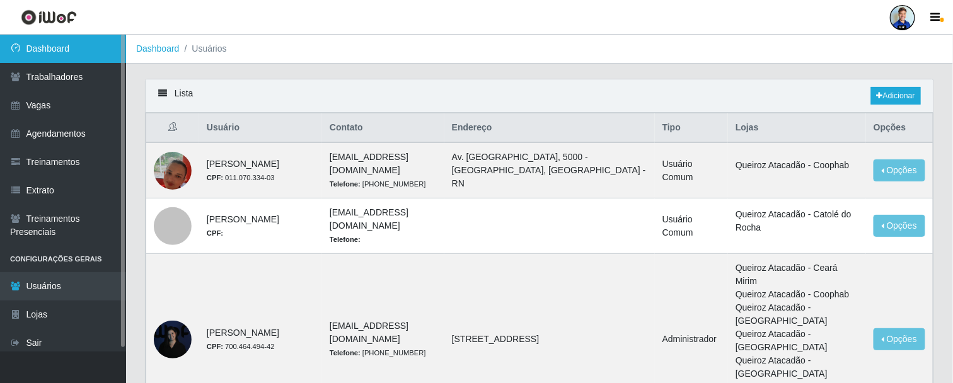
click at [47, 46] on link "Dashboard" at bounding box center [63, 49] width 126 height 28
